Goal: Obtain resource: Download file/media

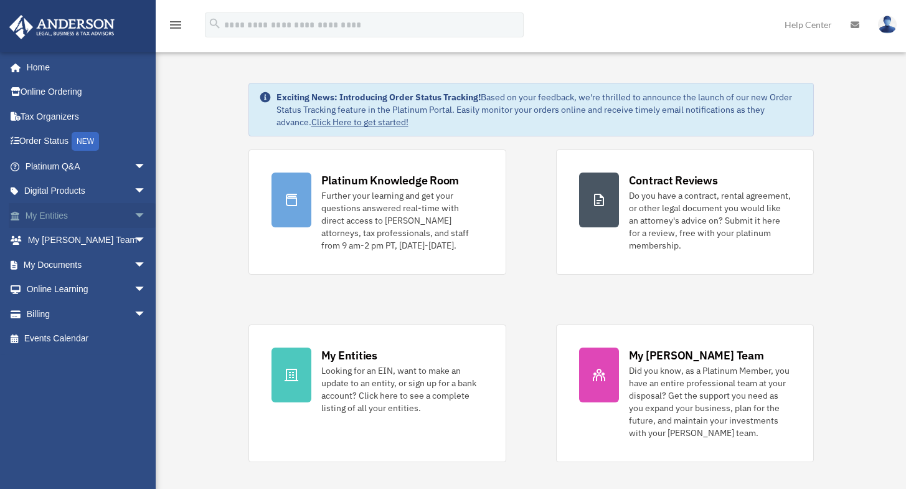
click at [134, 214] on span "arrow_drop_down" at bounding box center [146, 216] width 25 height 26
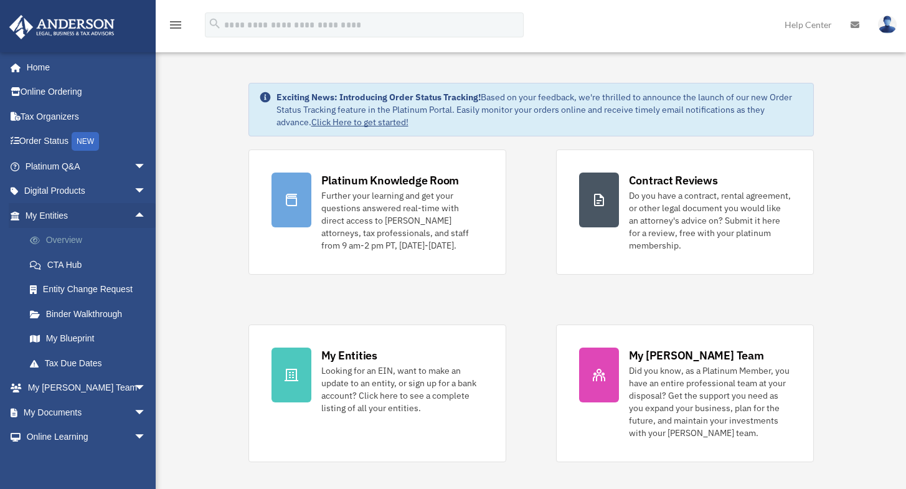
click at [78, 240] on link "Overview" at bounding box center [91, 240] width 148 height 25
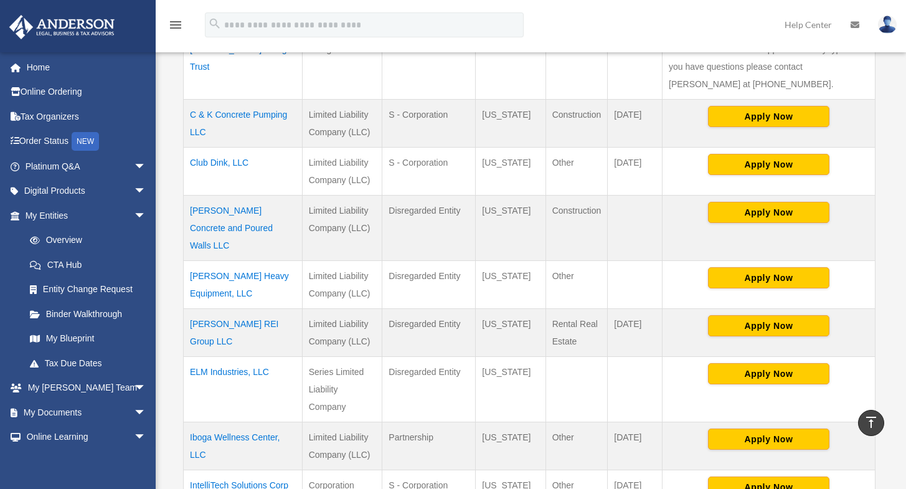
scroll to position [423, 0]
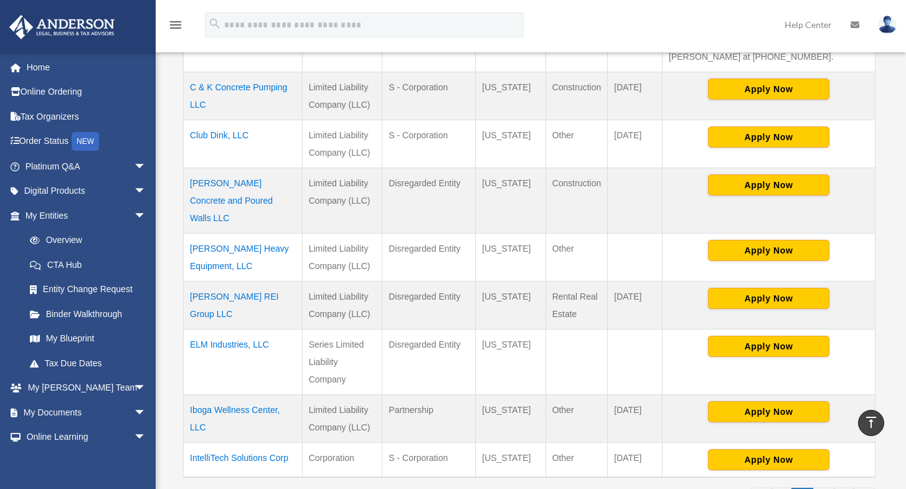
click at [237, 395] on td "Iboga Wellness Center, LLC" at bounding box center [243, 419] width 119 height 48
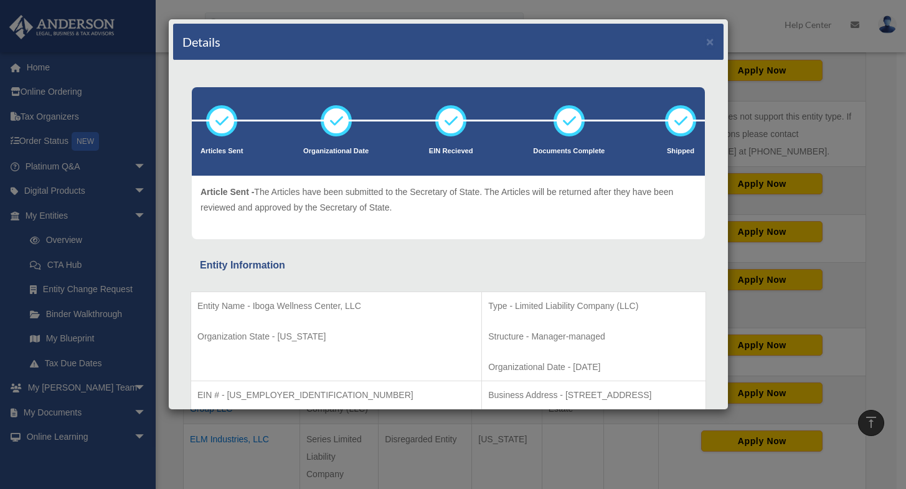
scroll to position [14, 0]
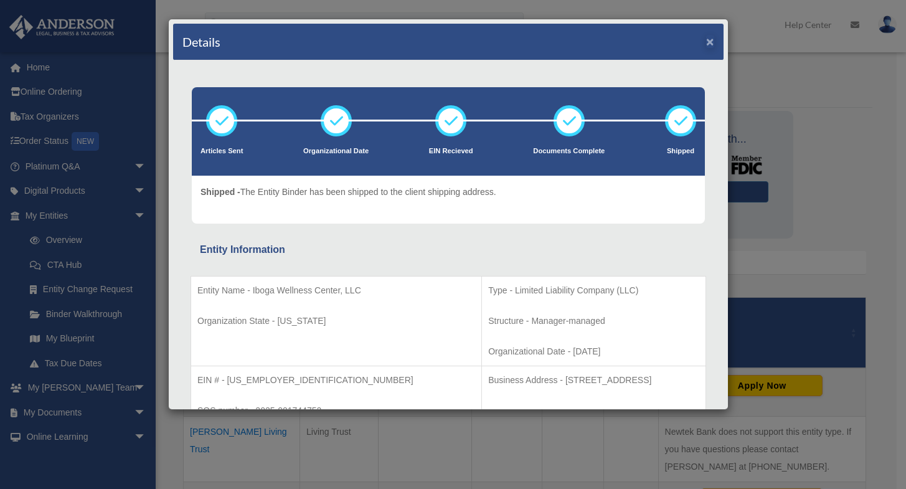
click at [706, 43] on button "×" at bounding box center [710, 41] width 8 height 13
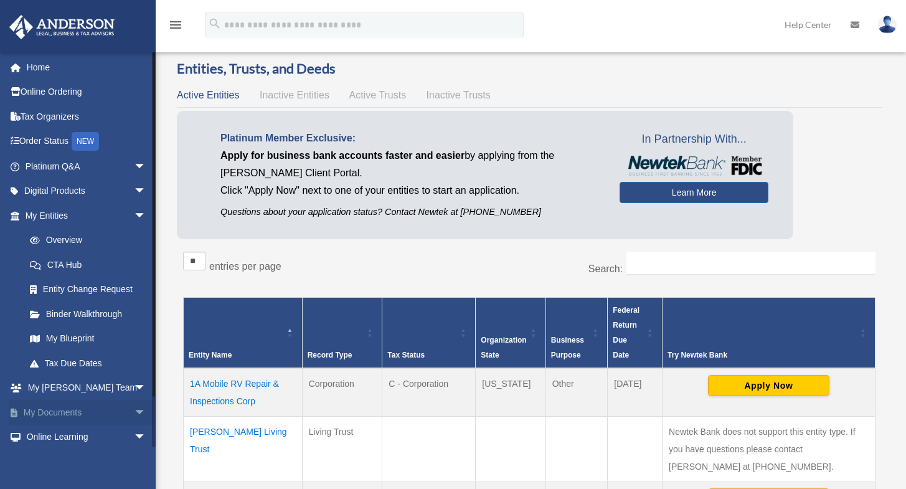
click at [134, 407] on span "arrow_drop_down" at bounding box center [146, 413] width 25 height 26
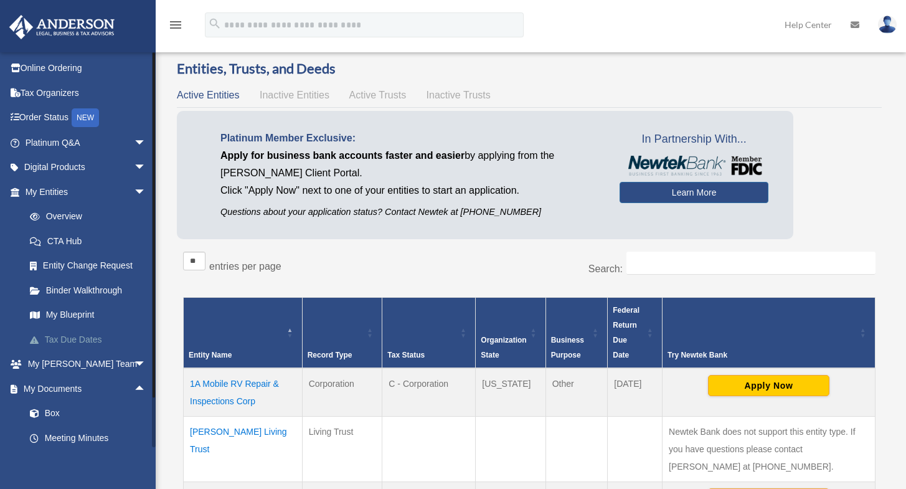
scroll to position [146, 0]
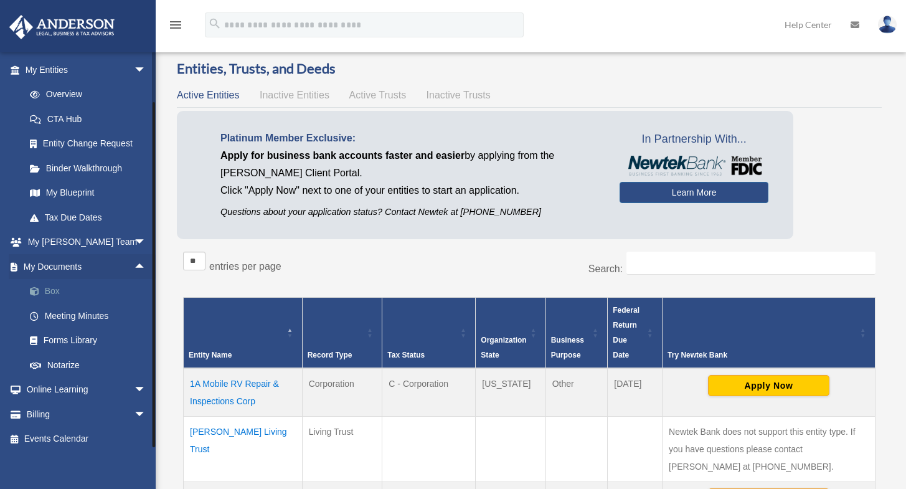
click at [62, 288] on link "Box" at bounding box center [91, 291] width 148 height 25
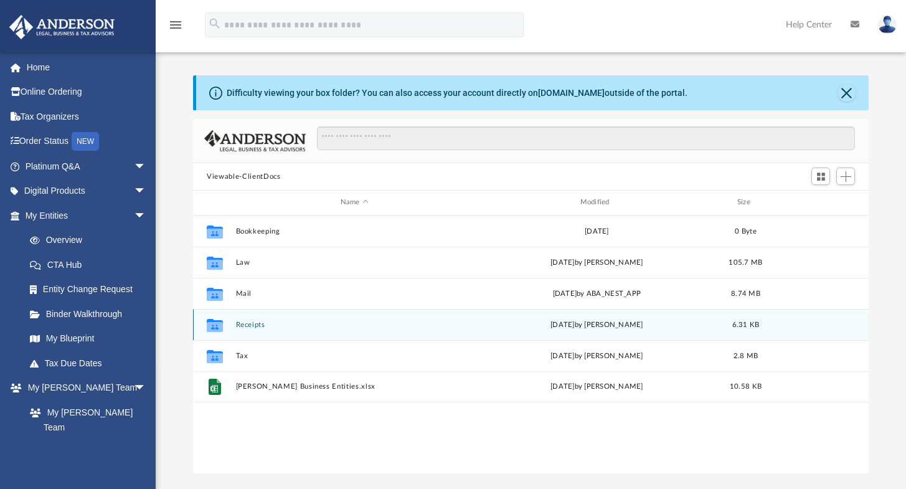
scroll to position [274, 665]
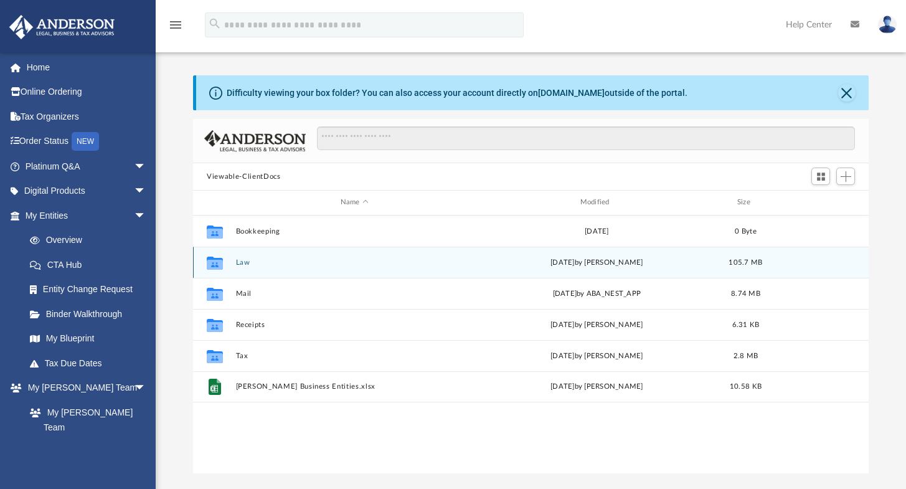
click at [240, 262] on button "Law" at bounding box center [354, 262] width 237 height 8
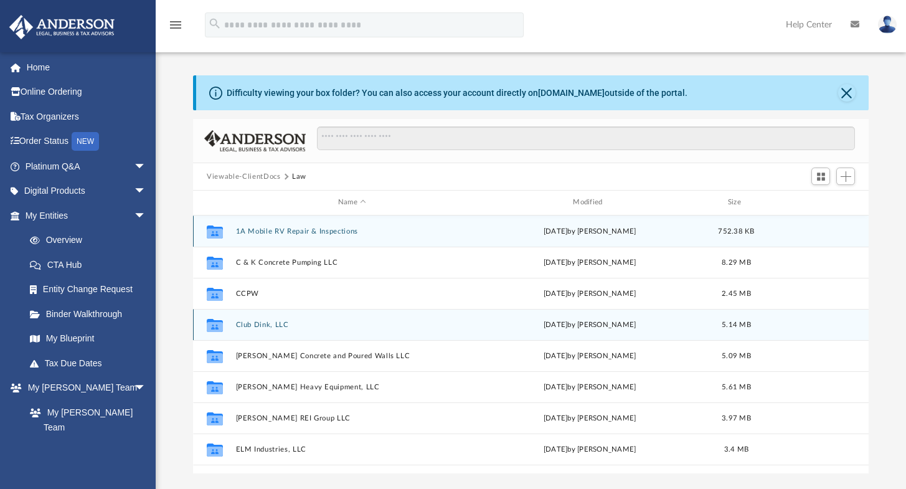
scroll to position [111, 0]
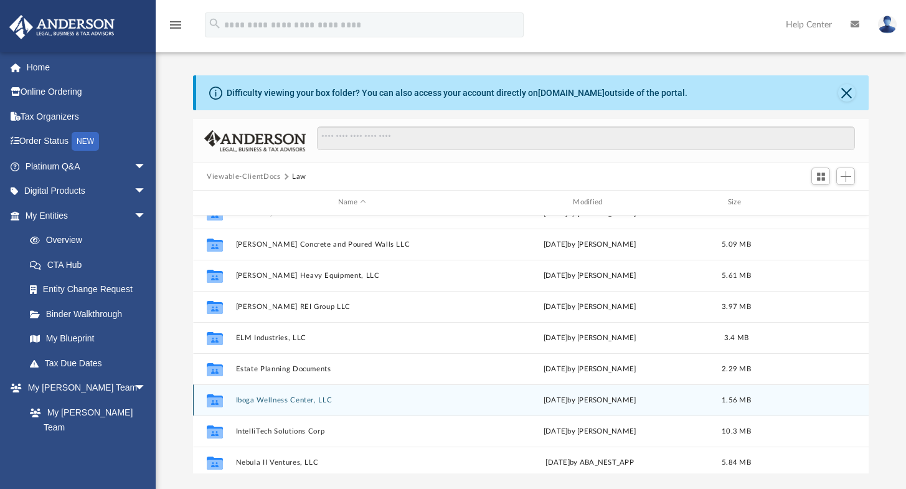
click at [277, 397] on button "Iboga Wellness Center, LLC" at bounding box center [352, 400] width 232 height 8
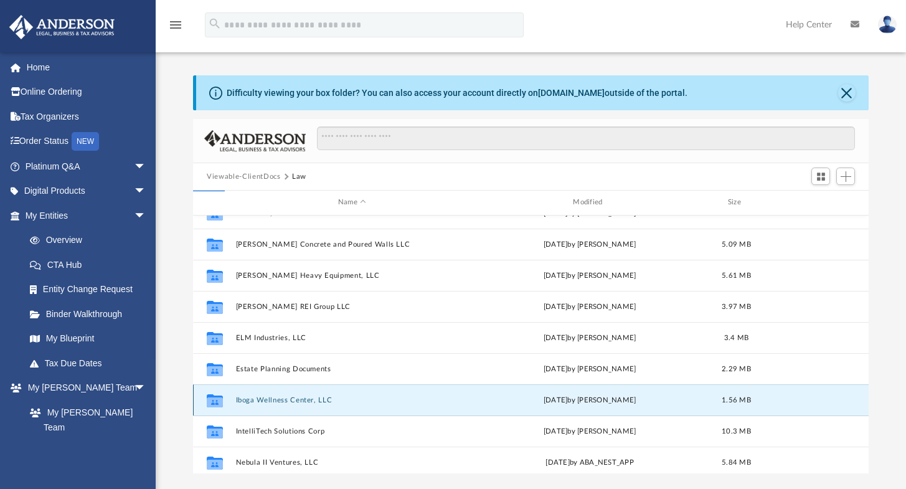
scroll to position [0, 0]
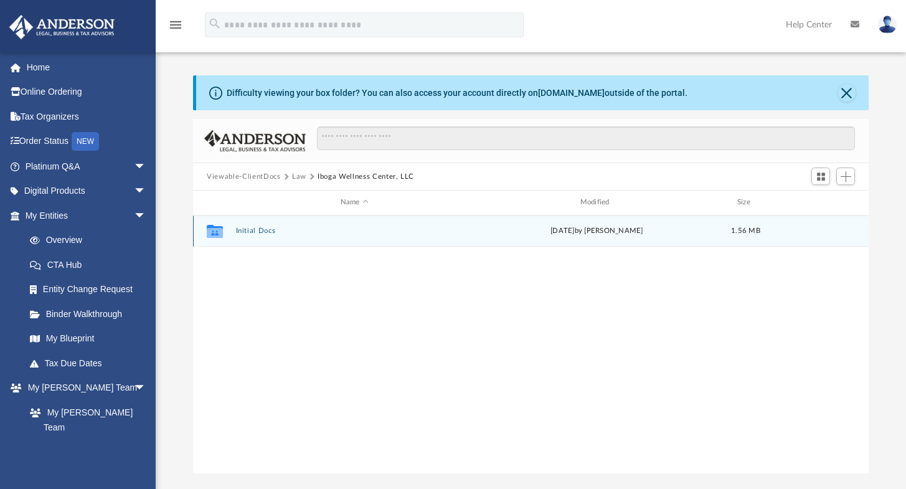
click at [260, 227] on button "Initial Docs" at bounding box center [354, 231] width 237 height 8
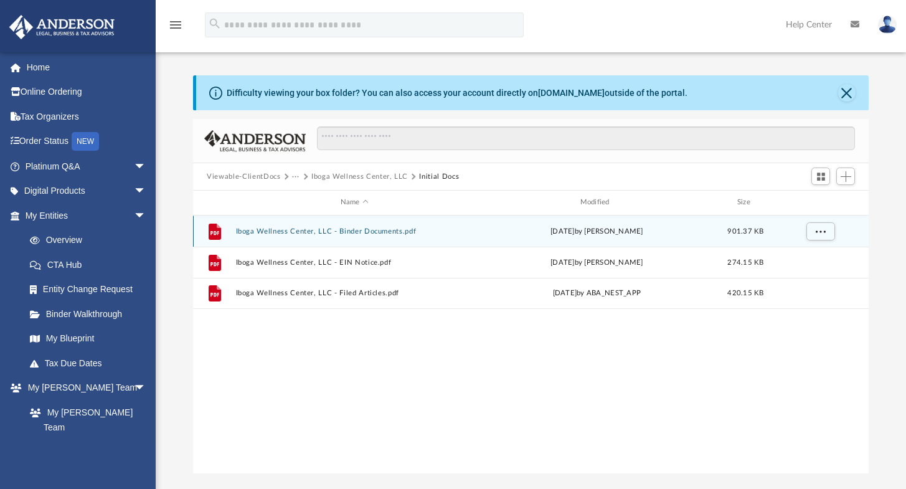
click at [355, 230] on button "Iboga Wellness Center, LLC - Binder Documents.pdf" at bounding box center [354, 231] width 237 height 8
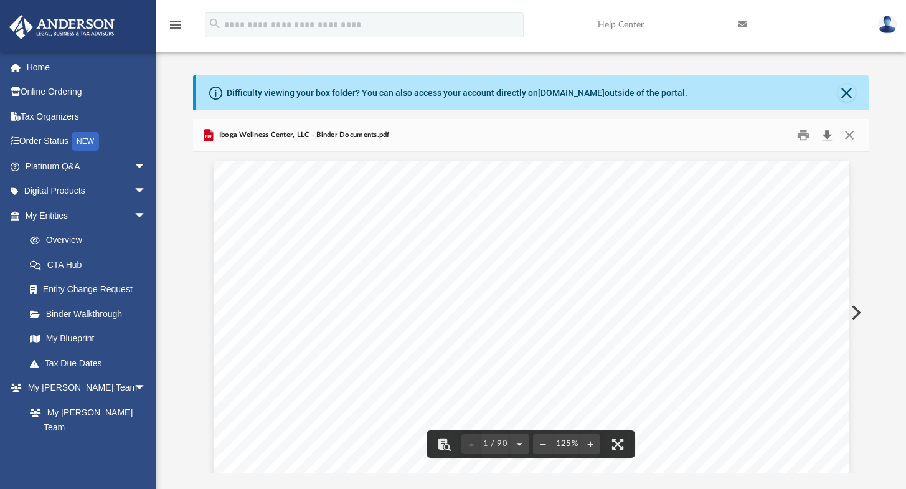
click at [827, 139] on button "Download" at bounding box center [827, 135] width 22 height 19
click at [842, 98] on button "Close" at bounding box center [846, 92] width 17 height 17
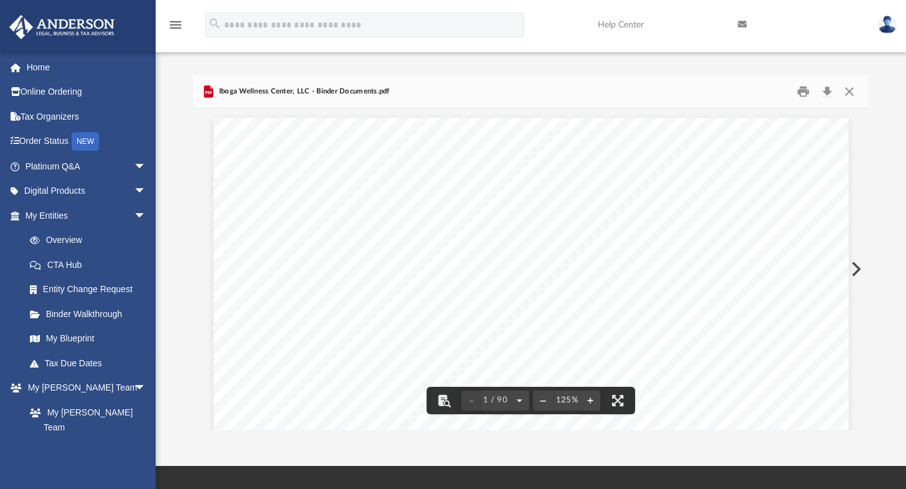
click at [847, 92] on button "Close" at bounding box center [848, 91] width 22 height 19
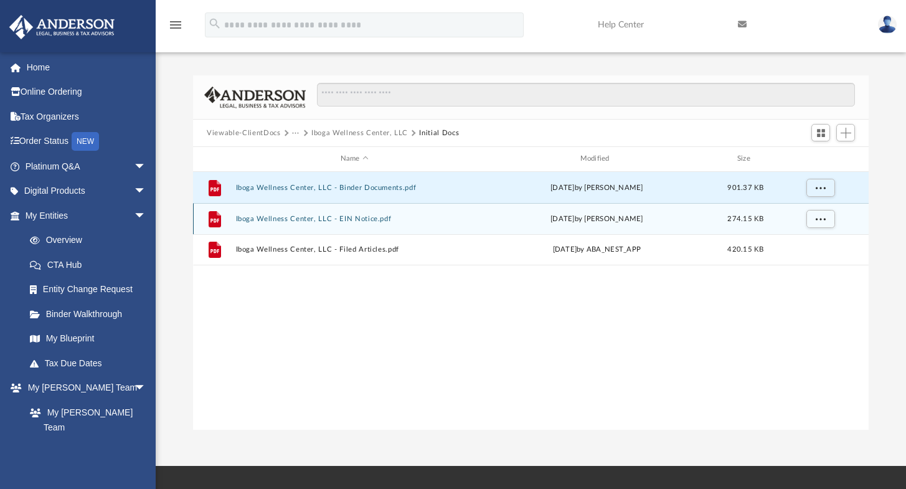
click at [331, 217] on button "Iboga Wellness Center, LLC - EIN Notice.pdf" at bounding box center [354, 219] width 237 height 8
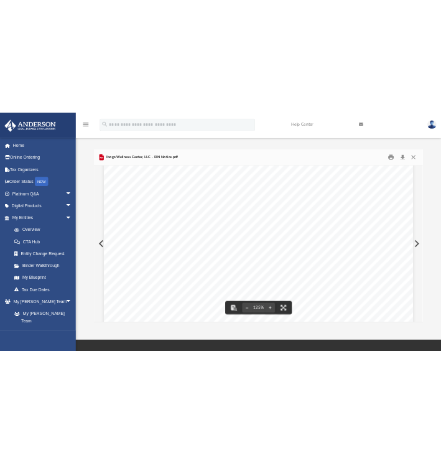
scroll to position [44, 0]
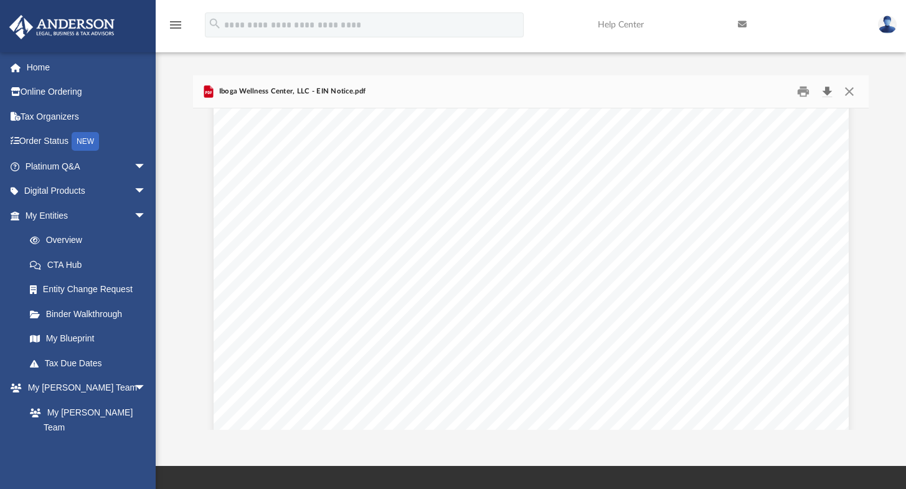
click at [827, 92] on button "Download" at bounding box center [827, 91] width 22 height 19
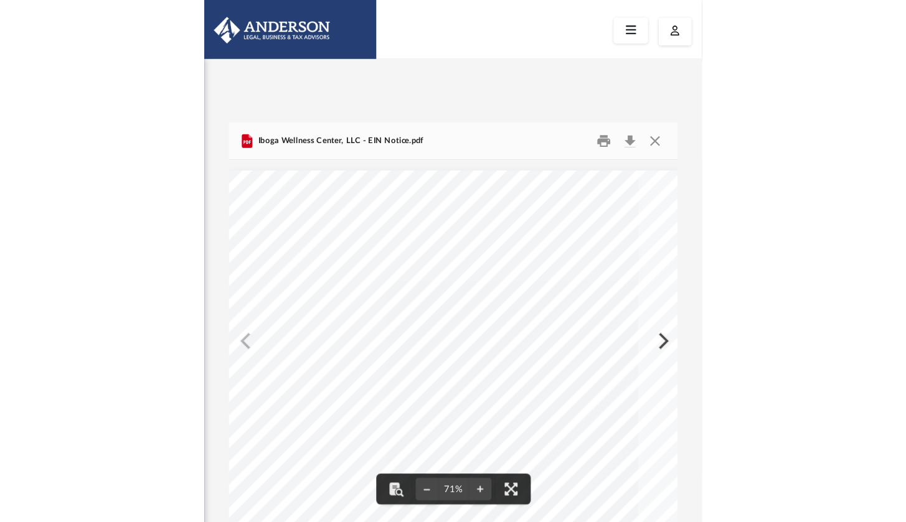
scroll to position [274, 665]
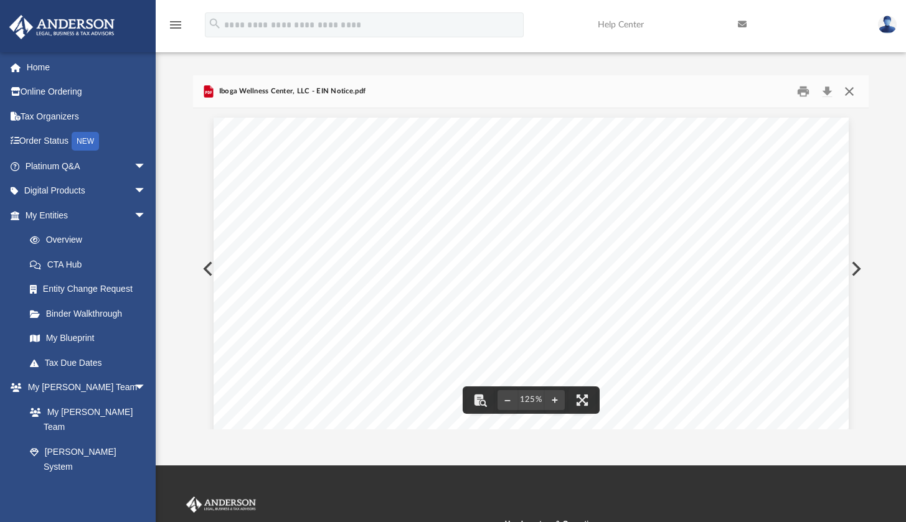
click at [851, 94] on button "Close" at bounding box center [848, 91] width 22 height 19
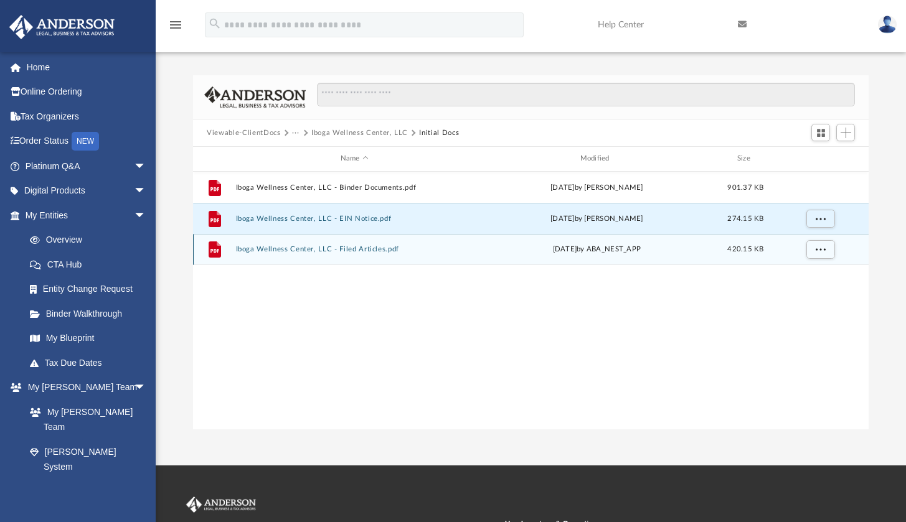
click at [324, 253] on button "Iboga Wellness Center, LLC - Filed Articles.pdf" at bounding box center [354, 249] width 237 height 8
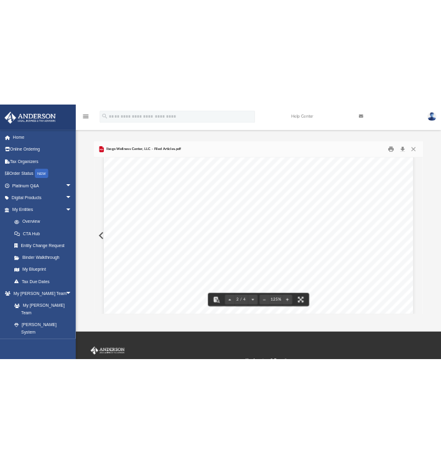
scroll to position [964, 0]
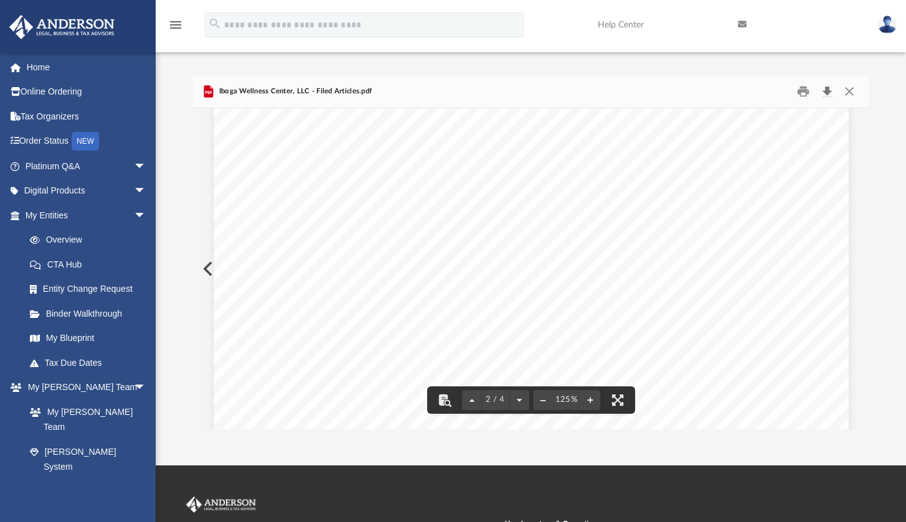
drag, startPoint x: 829, startPoint y: 92, endPoint x: 832, endPoint y: 98, distance: 7.3
click at [829, 93] on button "Download" at bounding box center [827, 91] width 22 height 19
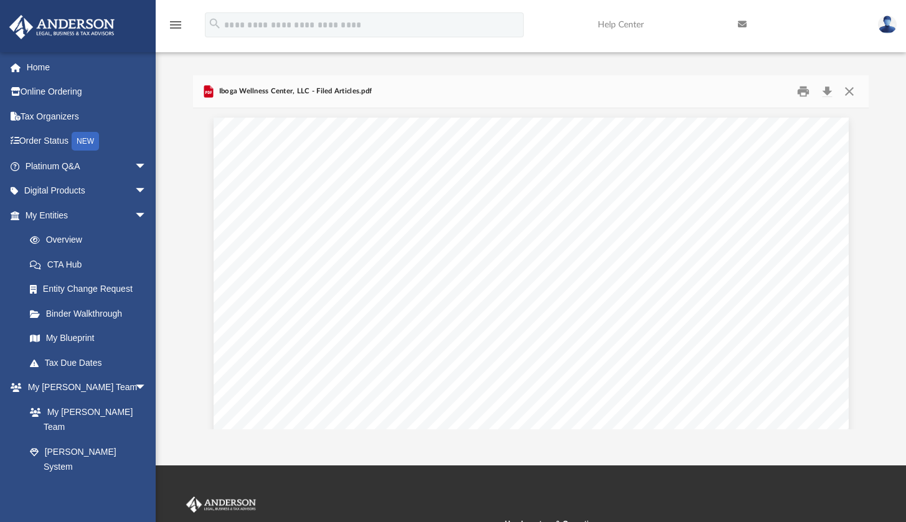
scroll to position [274, 665]
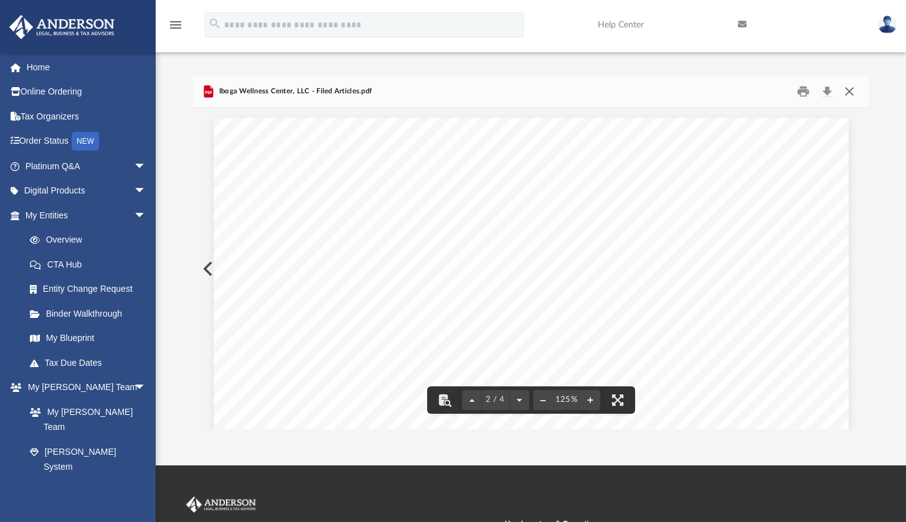
click at [849, 90] on button "Close" at bounding box center [848, 91] width 22 height 19
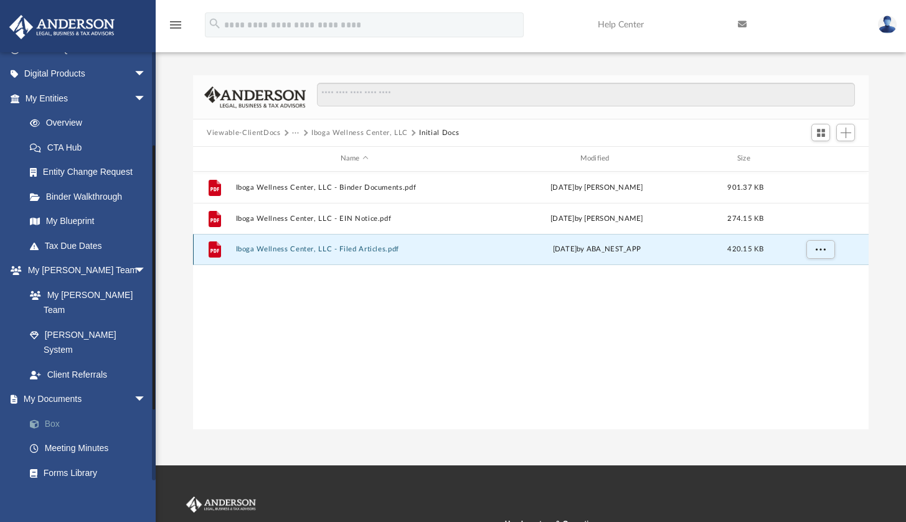
scroll to position [147, 0]
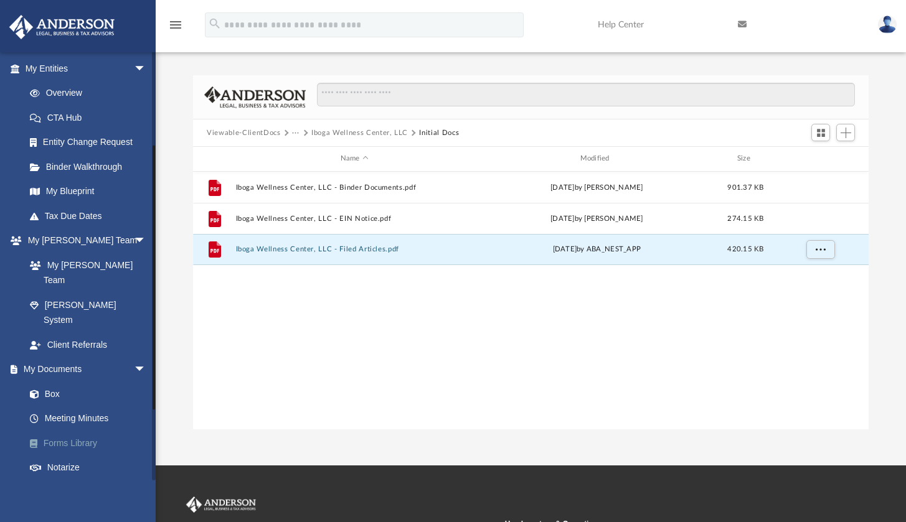
click at [66, 431] on link "Forms Library" at bounding box center [91, 443] width 148 height 25
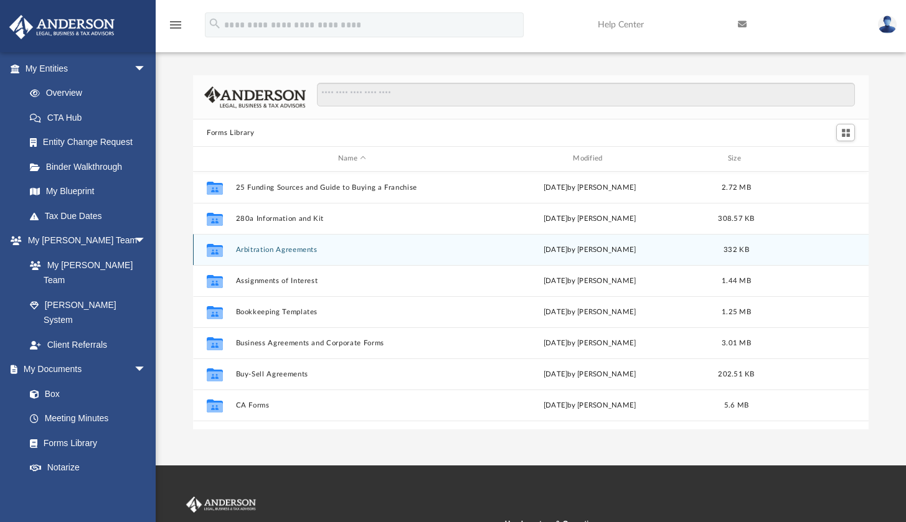
scroll to position [274, 665]
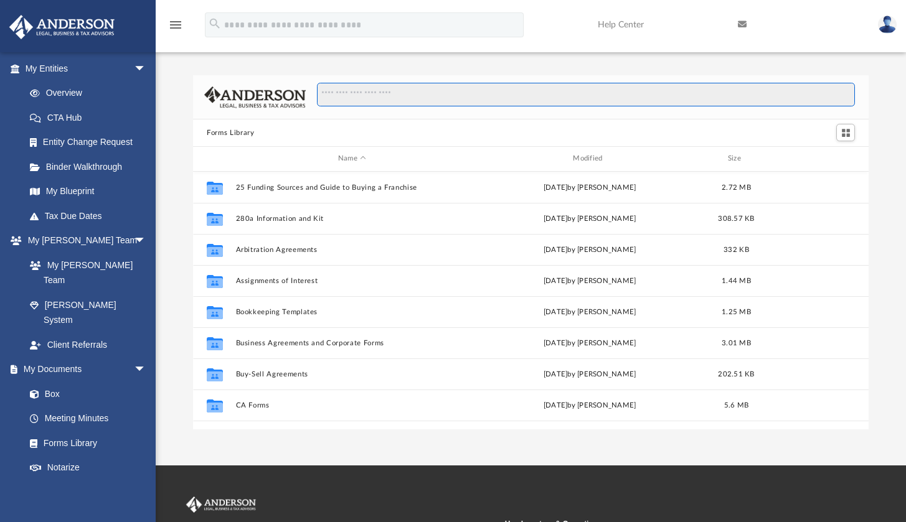
click at [366, 94] on input "Search files and folders" at bounding box center [586, 95] width 538 height 24
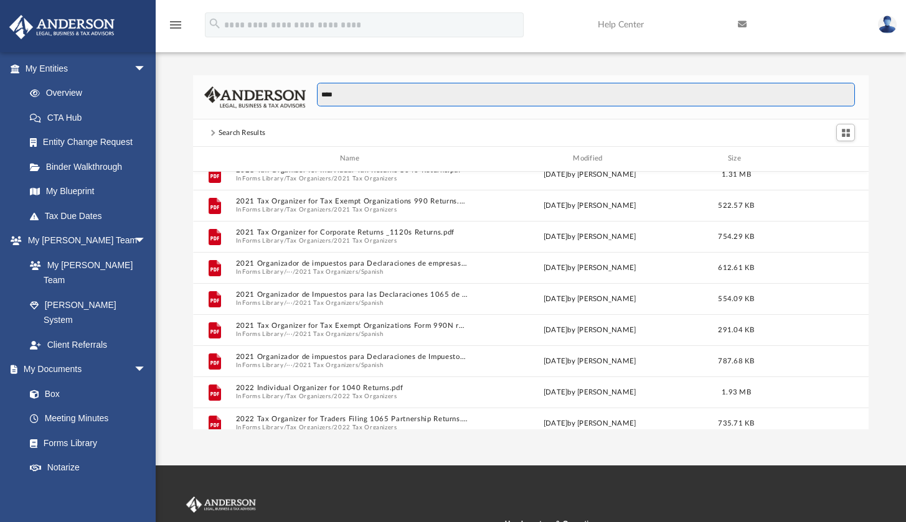
scroll to position [0, 0]
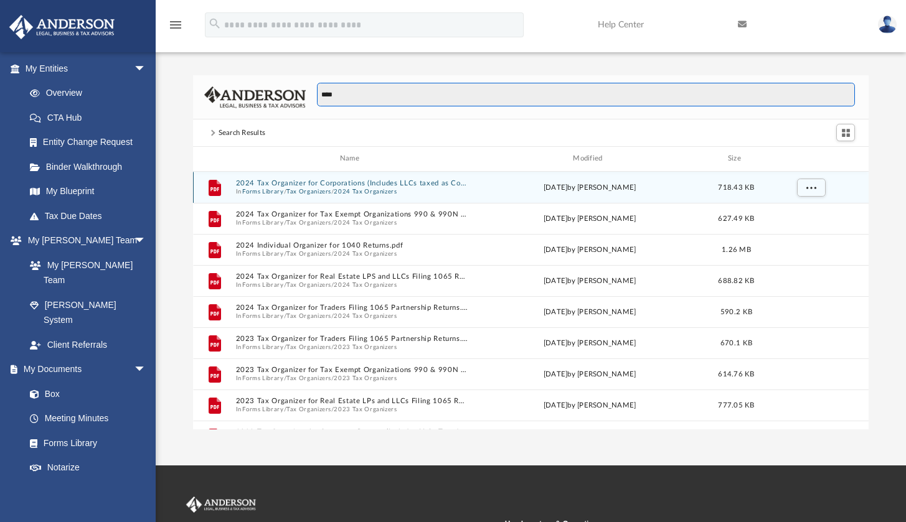
type input "****"
click at [341, 189] on button "2024 Tax Organizers" at bounding box center [365, 191] width 63 height 8
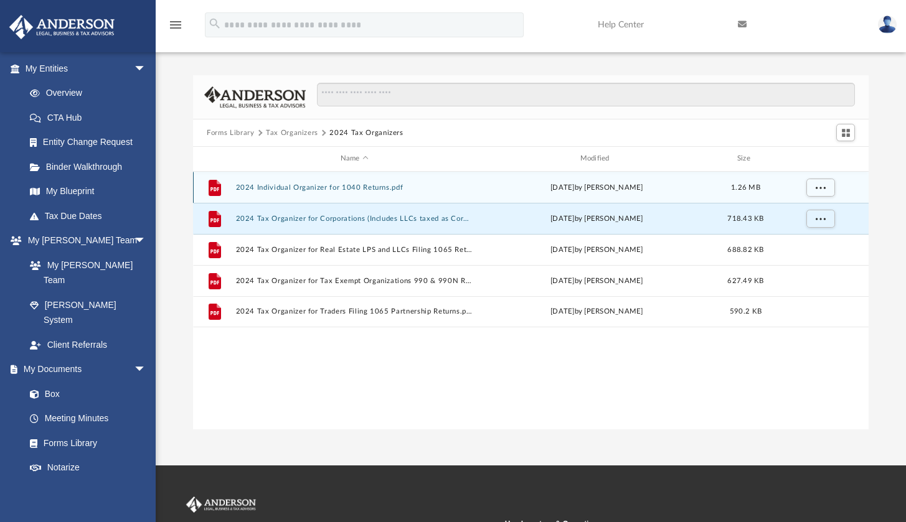
click at [290, 131] on button "Tax Organizers" at bounding box center [292, 133] width 52 height 11
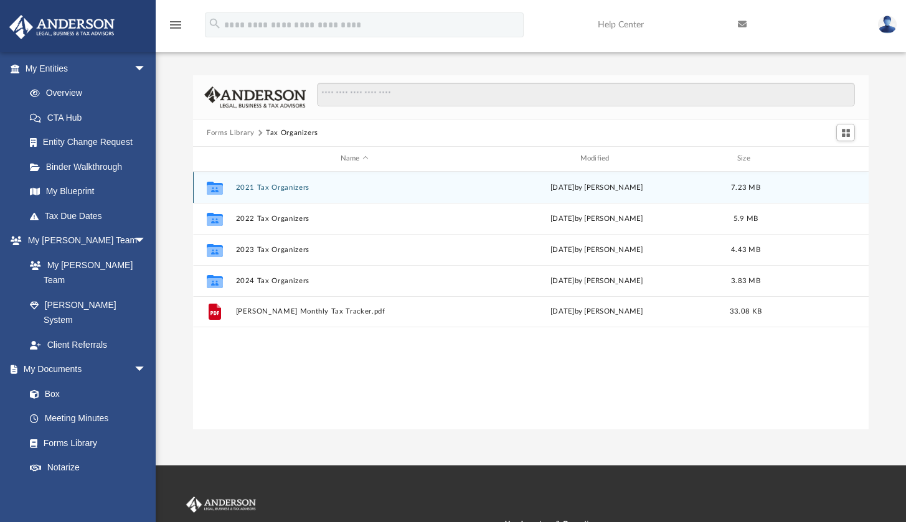
click at [243, 133] on button "Forms Library" at bounding box center [230, 133] width 47 height 11
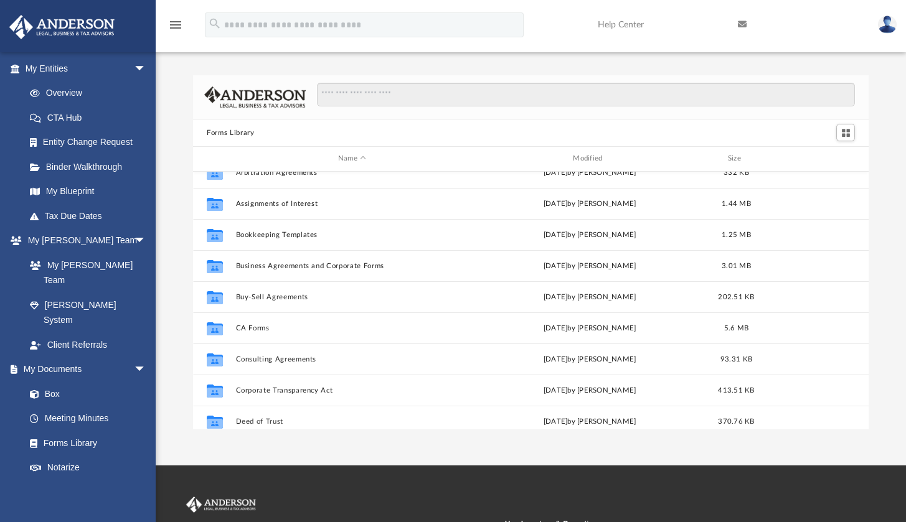
scroll to position [116, 0]
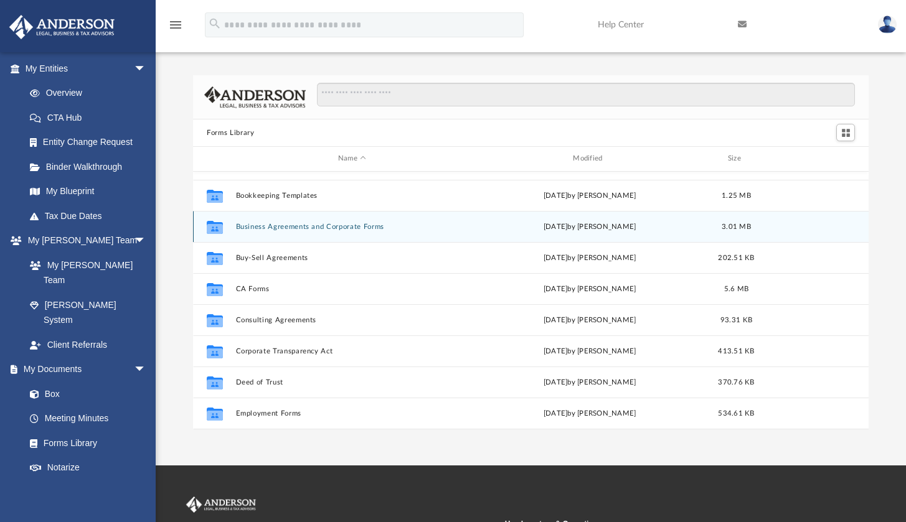
click at [336, 226] on button "Business Agreements and Corporate Forms" at bounding box center [352, 227] width 232 height 8
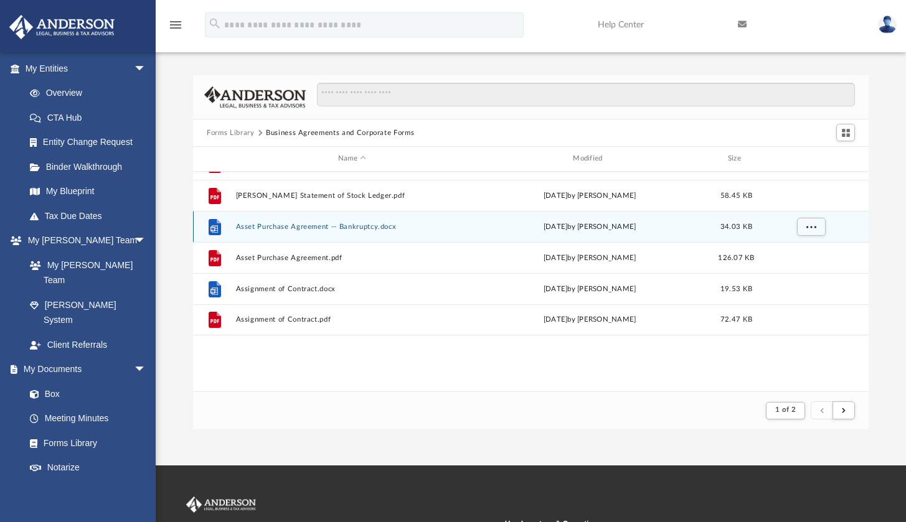
scroll to position [0, 0]
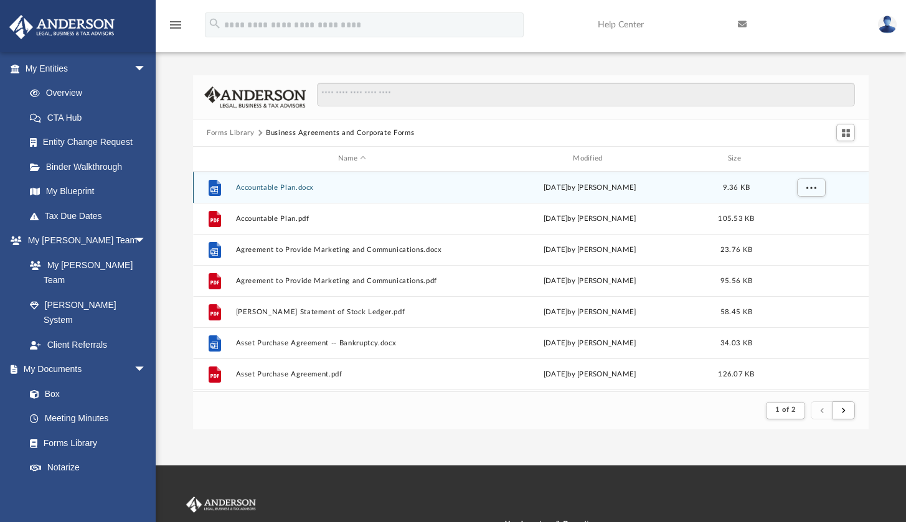
drag, startPoint x: 240, startPoint y: 131, endPoint x: 309, endPoint y: 180, distance: 83.9
click at [240, 131] on button "Forms Library" at bounding box center [230, 133] width 47 height 11
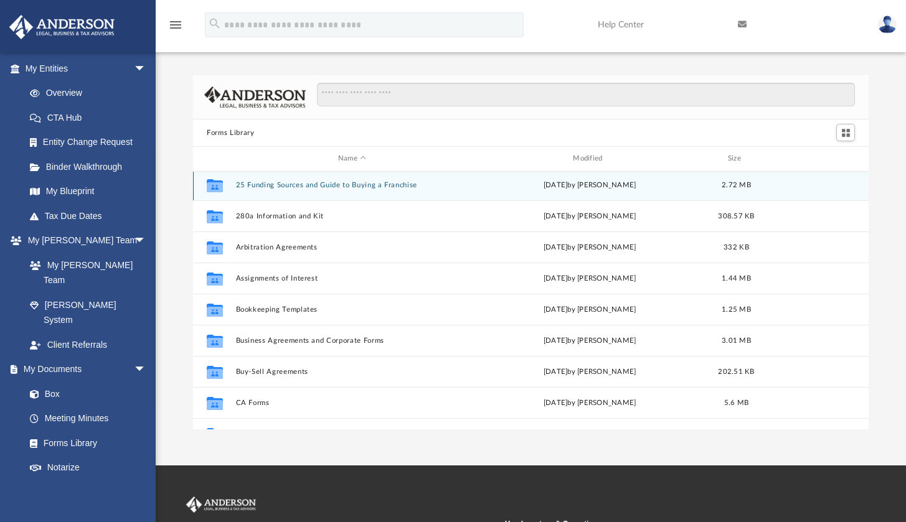
scroll to position [7, 0]
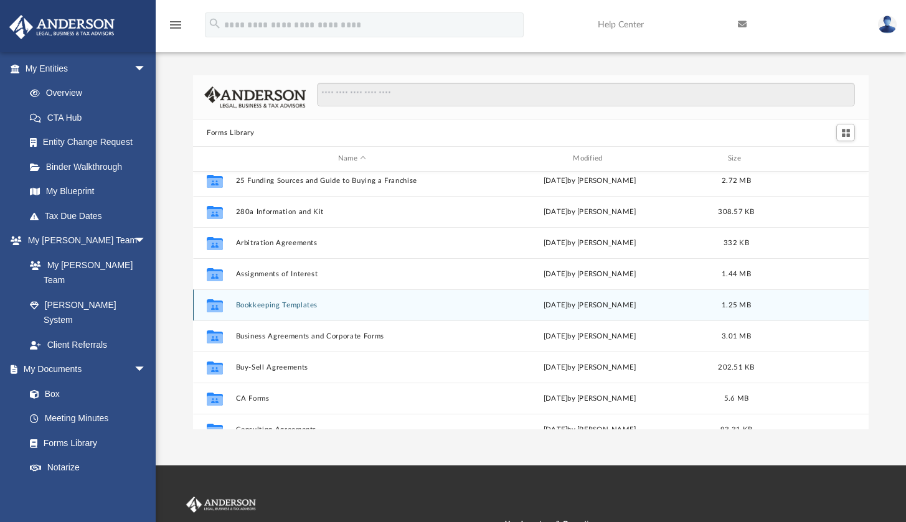
click at [294, 303] on button "Bookkeeping Templates" at bounding box center [352, 305] width 232 height 8
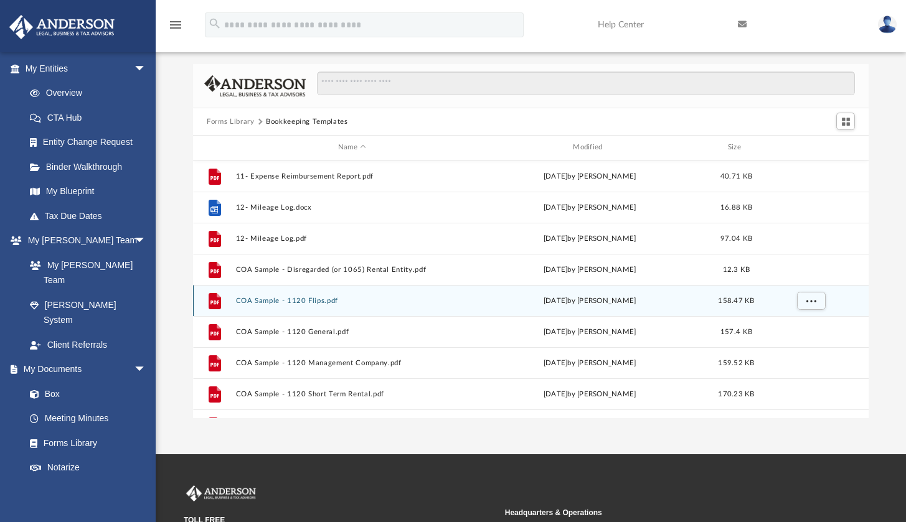
scroll to position [0, 0]
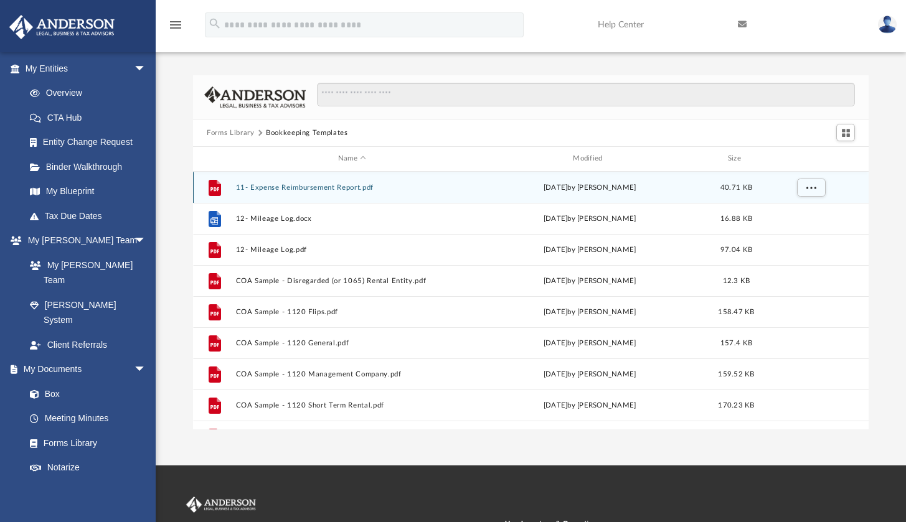
drag, startPoint x: 243, startPoint y: 134, endPoint x: 280, endPoint y: 180, distance: 59.3
click at [243, 134] on button "Forms Library" at bounding box center [230, 133] width 47 height 11
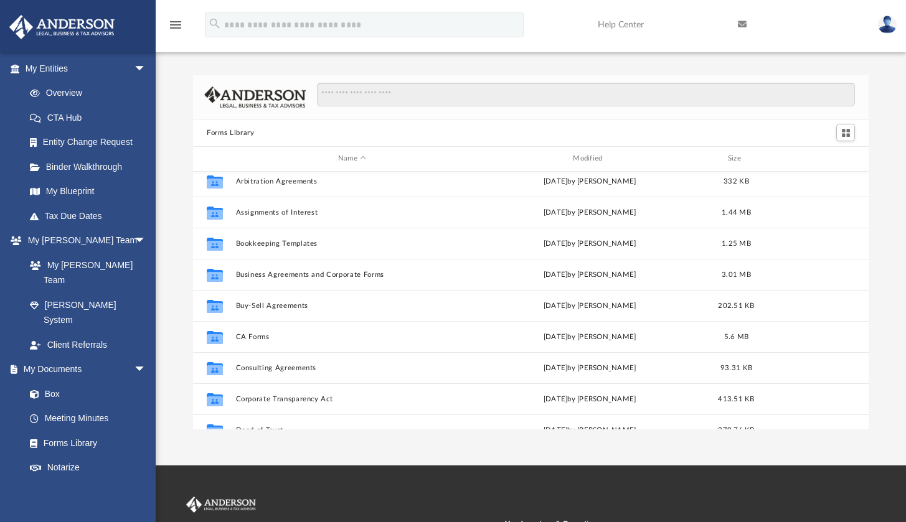
scroll to position [103, 0]
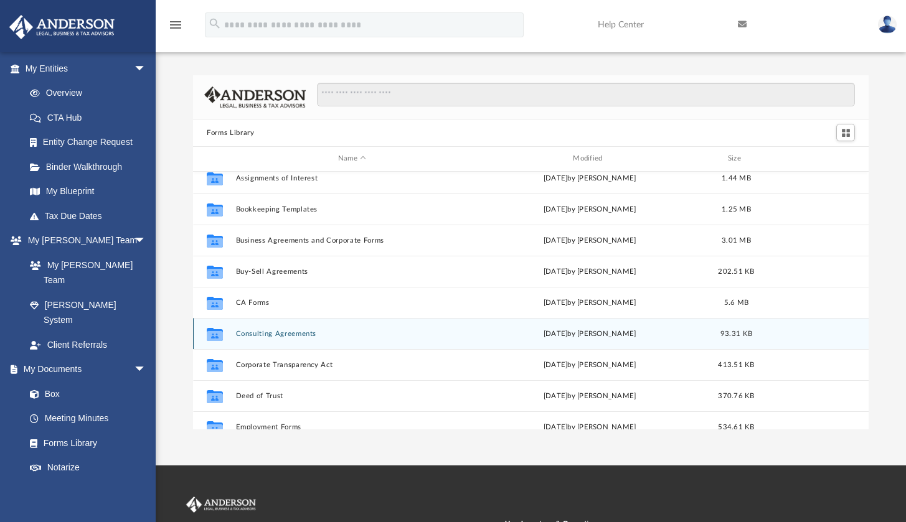
click at [289, 336] on button "Consulting Agreements" at bounding box center [352, 334] width 232 height 8
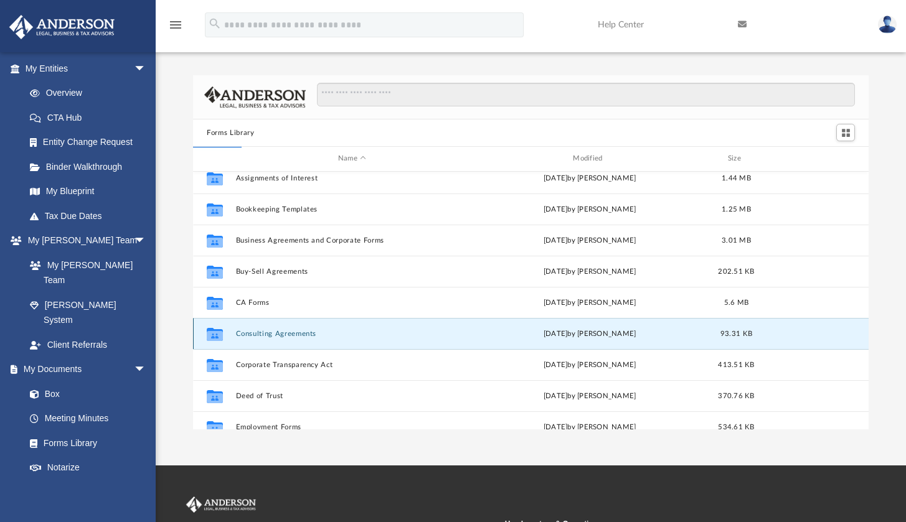
scroll to position [0, 0]
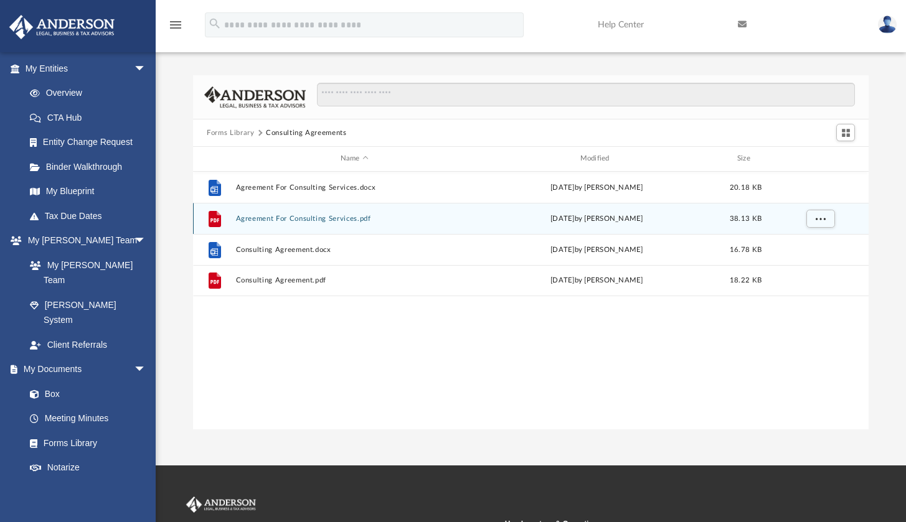
click at [319, 219] on button "Agreement For Consulting Services.pdf" at bounding box center [354, 219] width 237 height 8
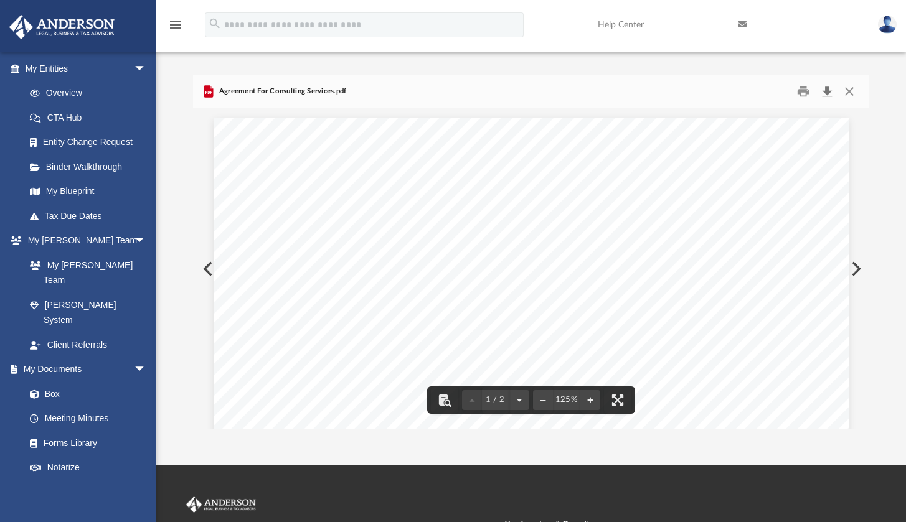
click at [831, 91] on button "Download" at bounding box center [827, 91] width 22 height 19
click at [848, 90] on button "Close" at bounding box center [848, 91] width 22 height 19
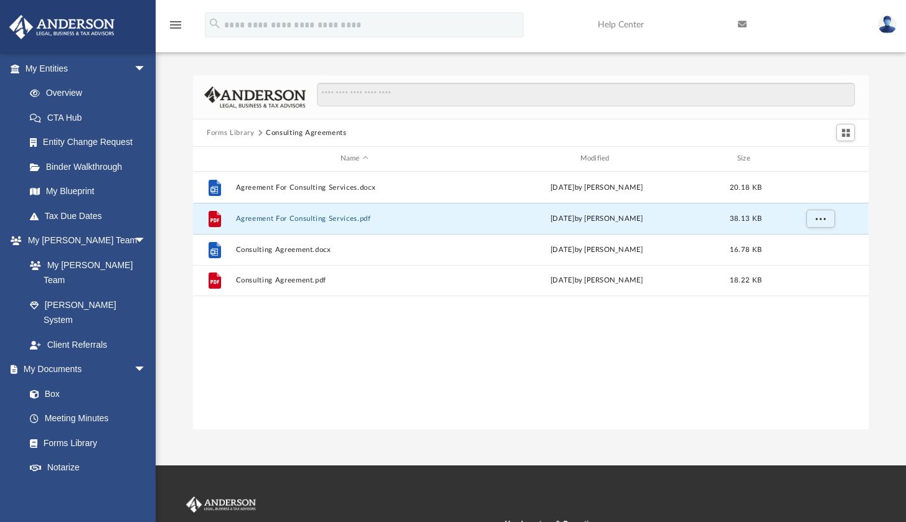
click at [238, 136] on button "Forms Library" at bounding box center [230, 133] width 47 height 11
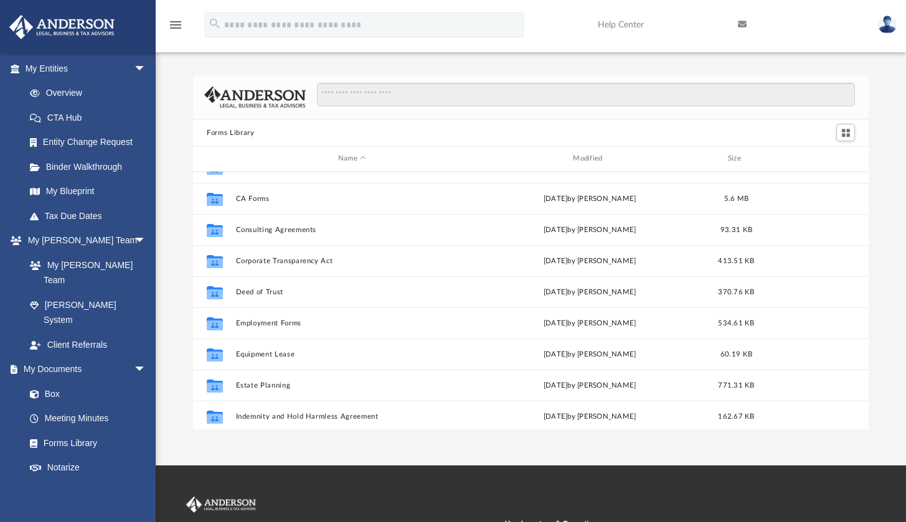
scroll to position [228, 0]
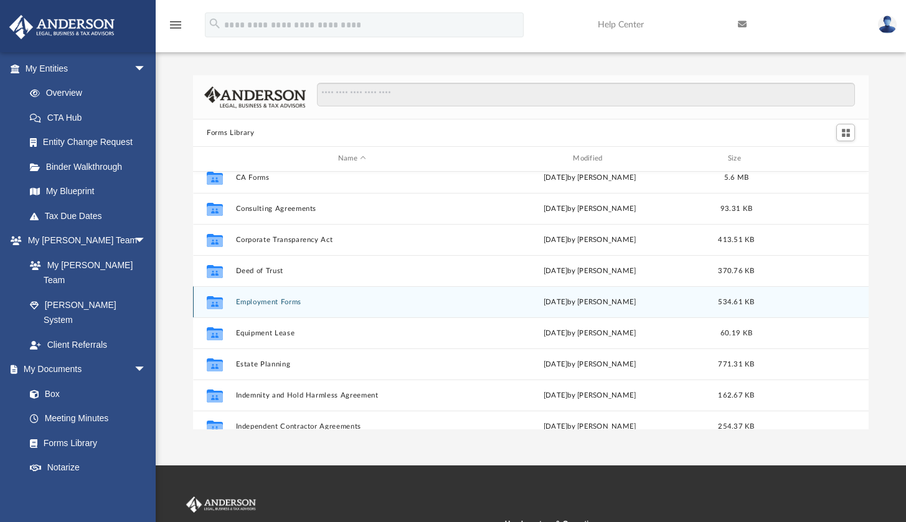
click at [281, 304] on button "Employment Forms" at bounding box center [352, 302] width 232 height 8
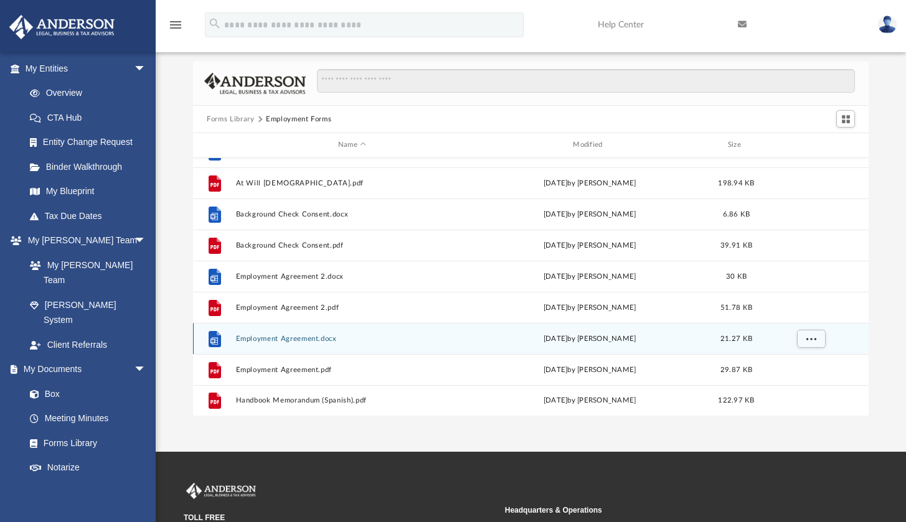
scroll to position [16, 0]
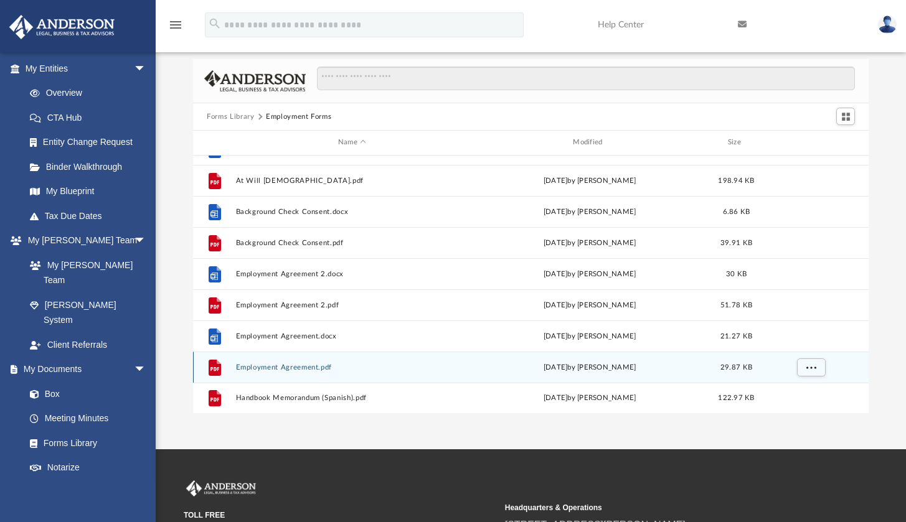
click at [288, 369] on button "Employment Agreement.pdf" at bounding box center [352, 368] width 232 height 8
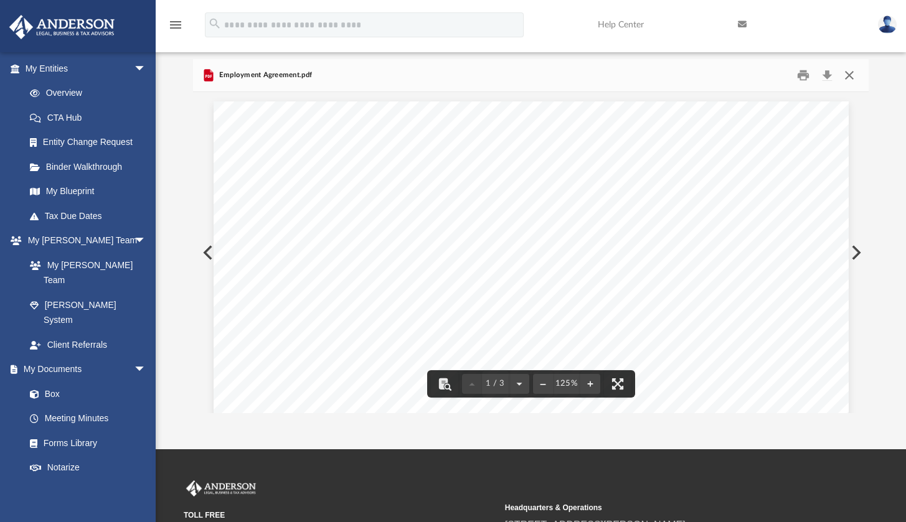
click at [852, 68] on button "Close" at bounding box center [848, 75] width 22 height 19
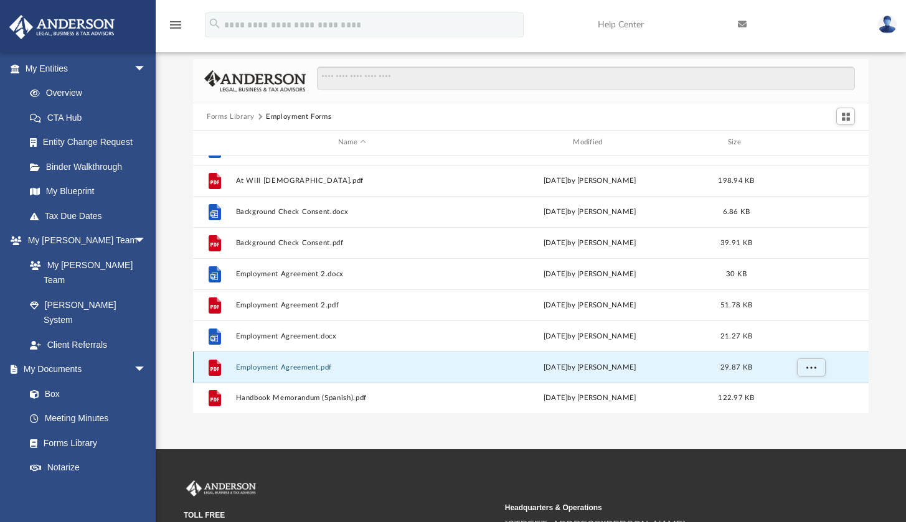
scroll to position [0, 0]
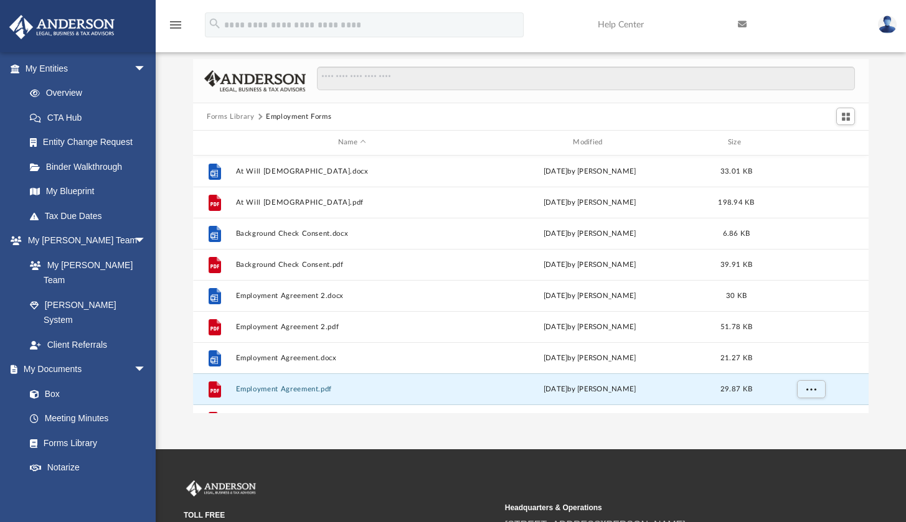
click at [238, 119] on button "Forms Library" at bounding box center [230, 116] width 47 height 11
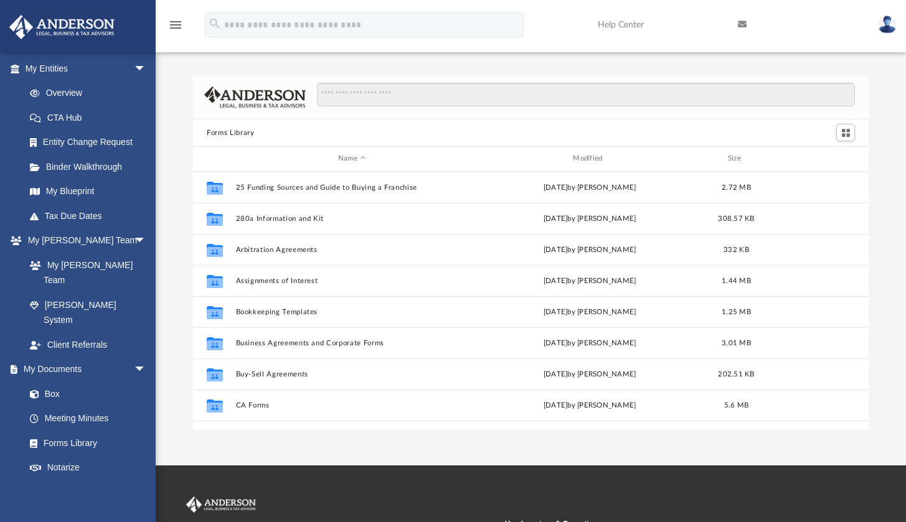
click at [885, 27] on img at bounding box center [887, 25] width 19 height 18
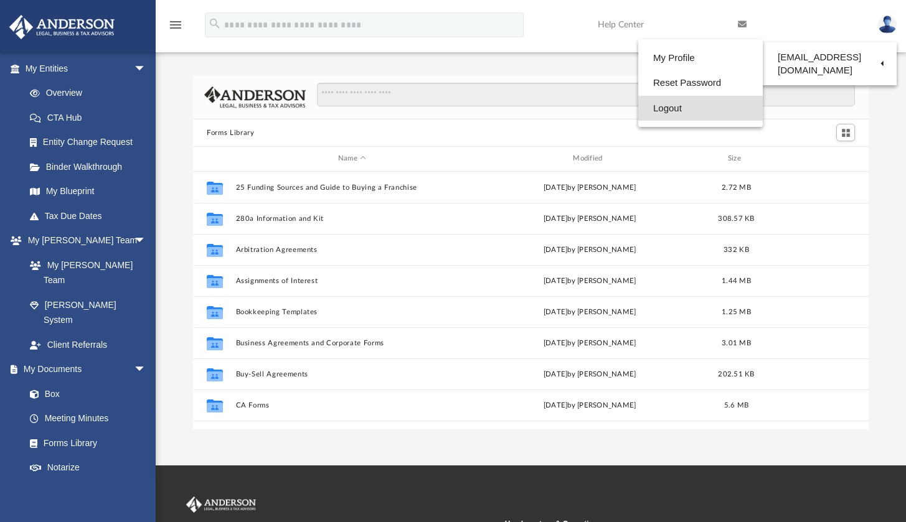
click at [672, 106] on link "Logout" at bounding box center [700, 109] width 125 height 26
